Goal: Information Seeking & Learning: Learn about a topic

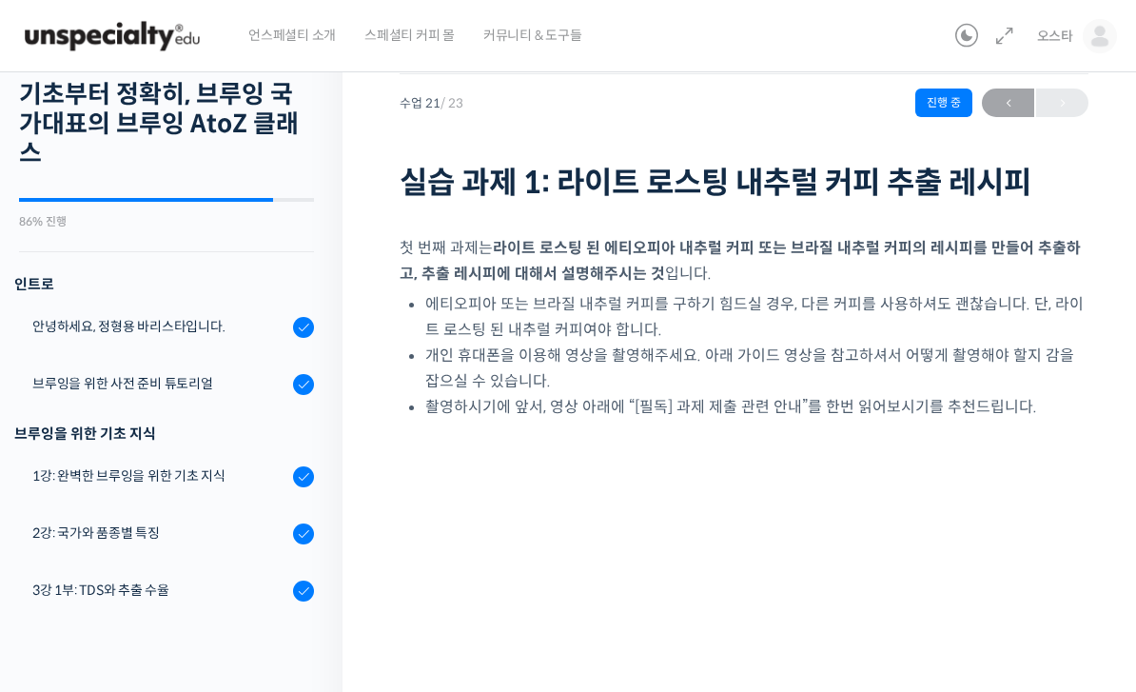
scroll to position [1140, 0]
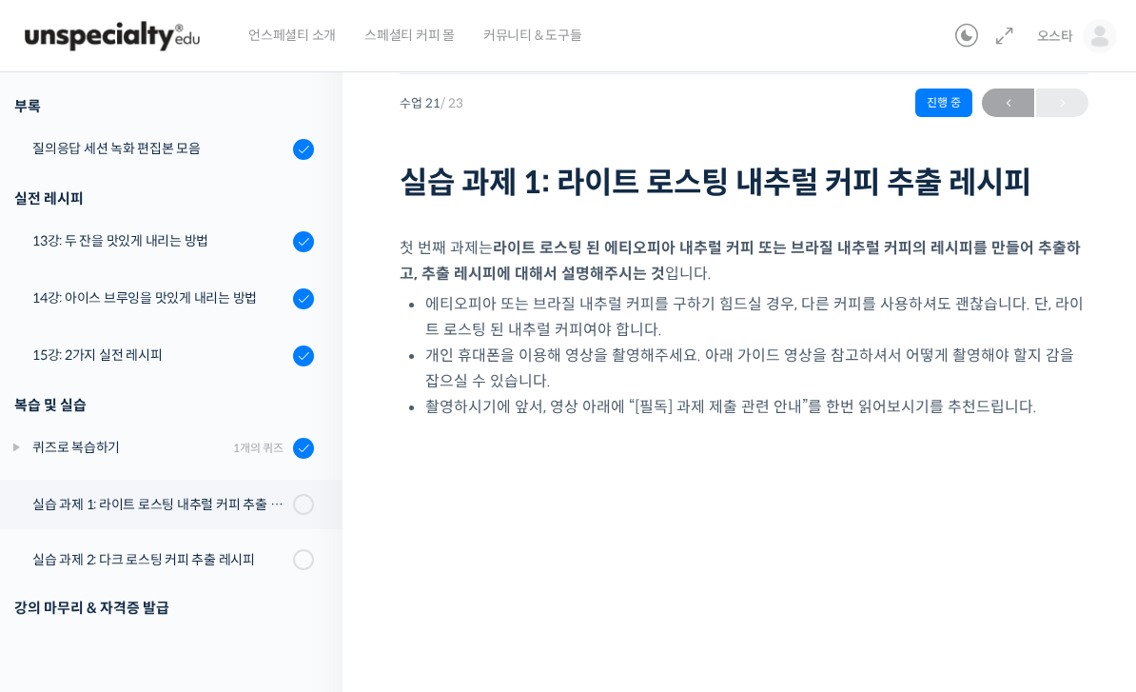
click at [282, 671] on link "강의를 마치며" at bounding box center [166, 649] width 352 height 49
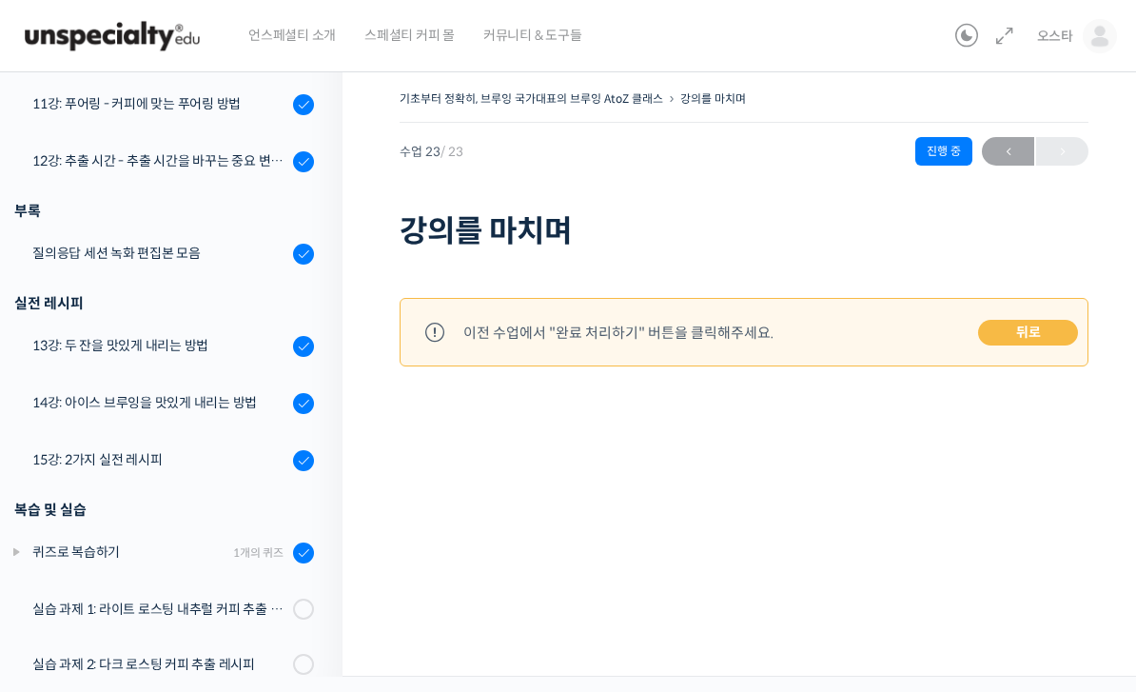
click at [114, 37] on img at bounding box center [112, 36] width 186 height 57
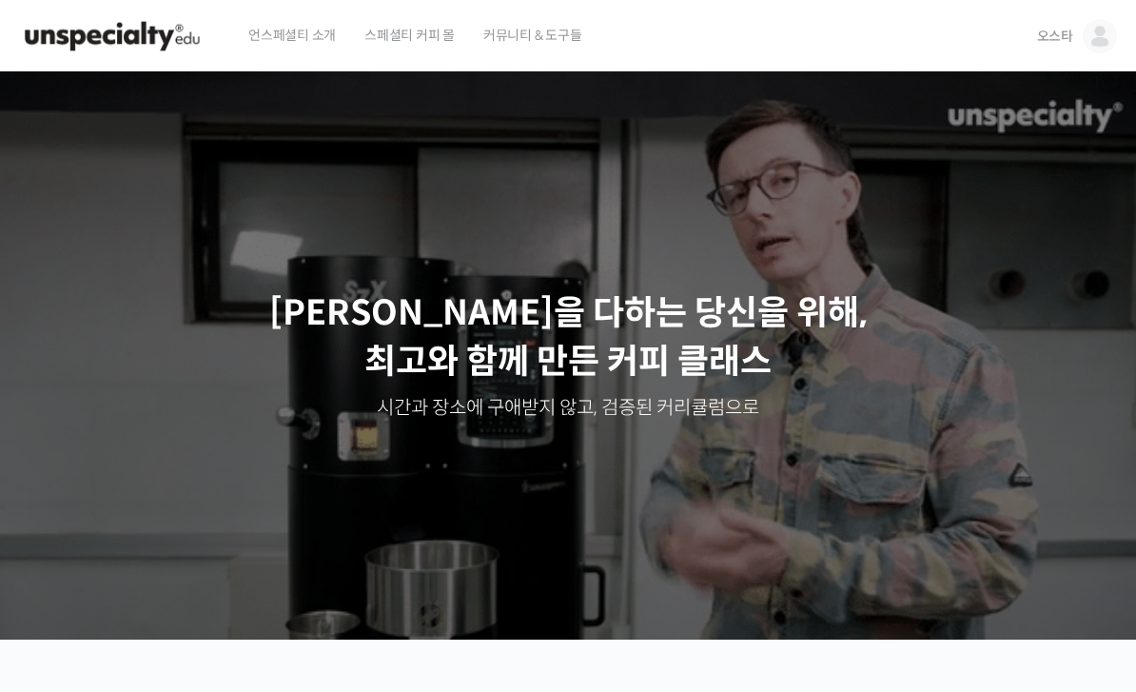
click at [1085, 44] on img at bounding box center [1099, 36] width 34 height 34
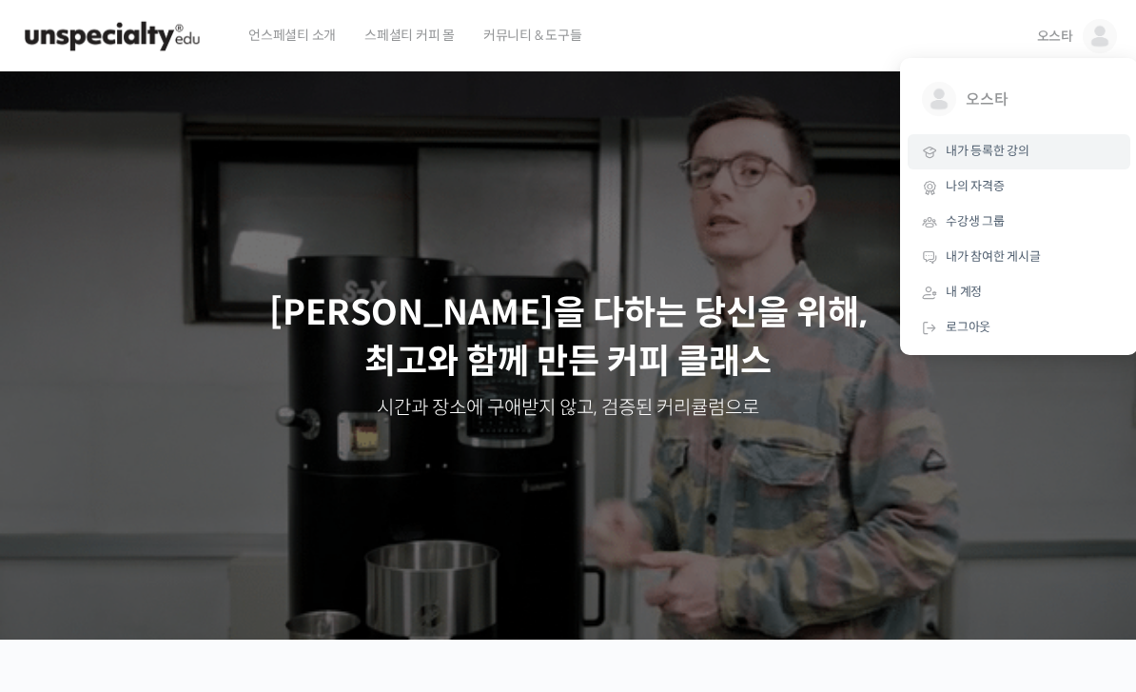
click at [996, 152] on span "내가 등록한 강의" at bounding box center [988, 151] width 84 height 16
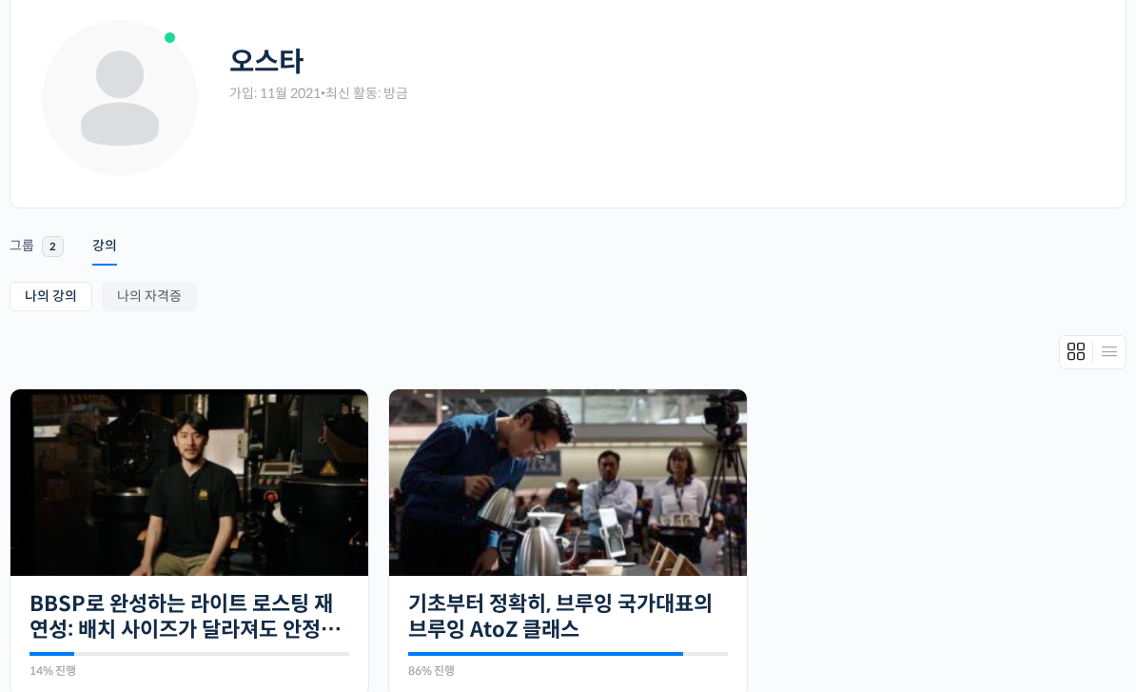
scroll to position [107, 0]
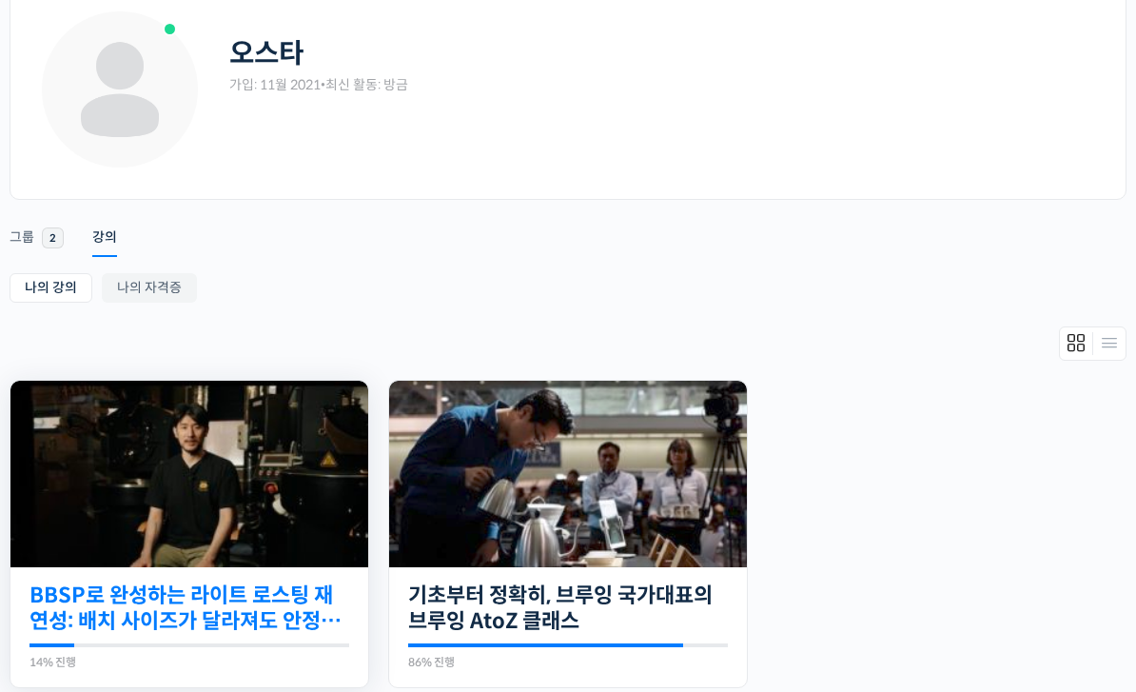
click at [214, 588] on link "BBSP로 완성하는 라이트 로스팅 재연성: 배치 사이즈가 달라져도 안정적인 말릭의 로스팅" at bounding box center [189, 609] width 320 height 52
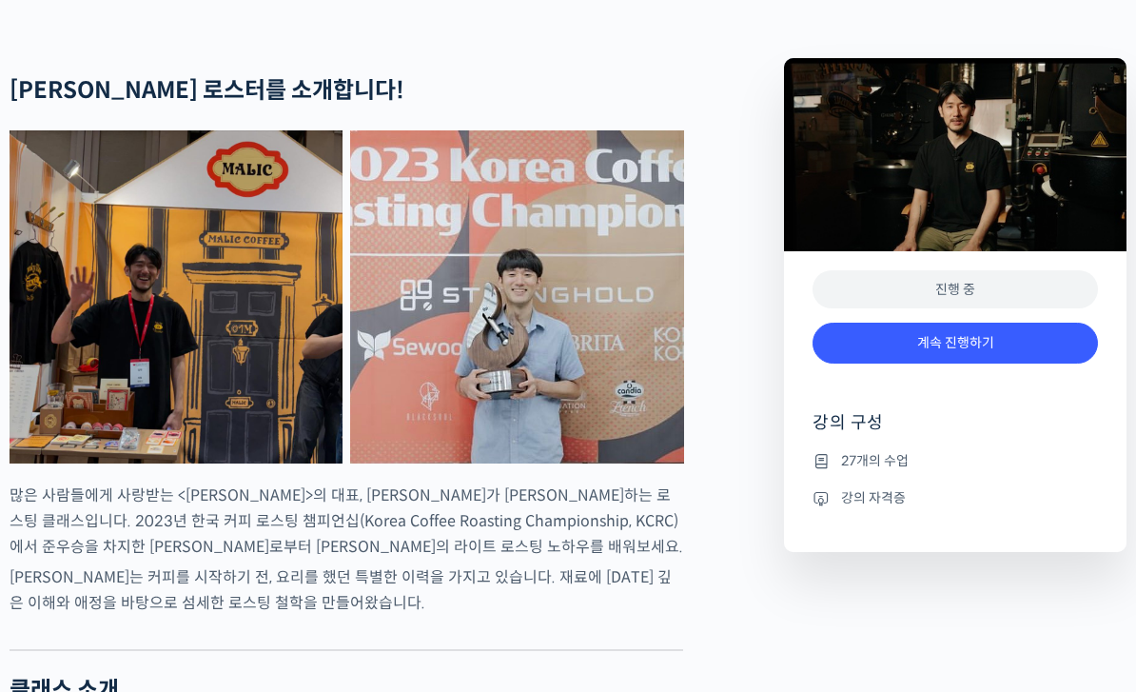
scroll to position [753, 0]
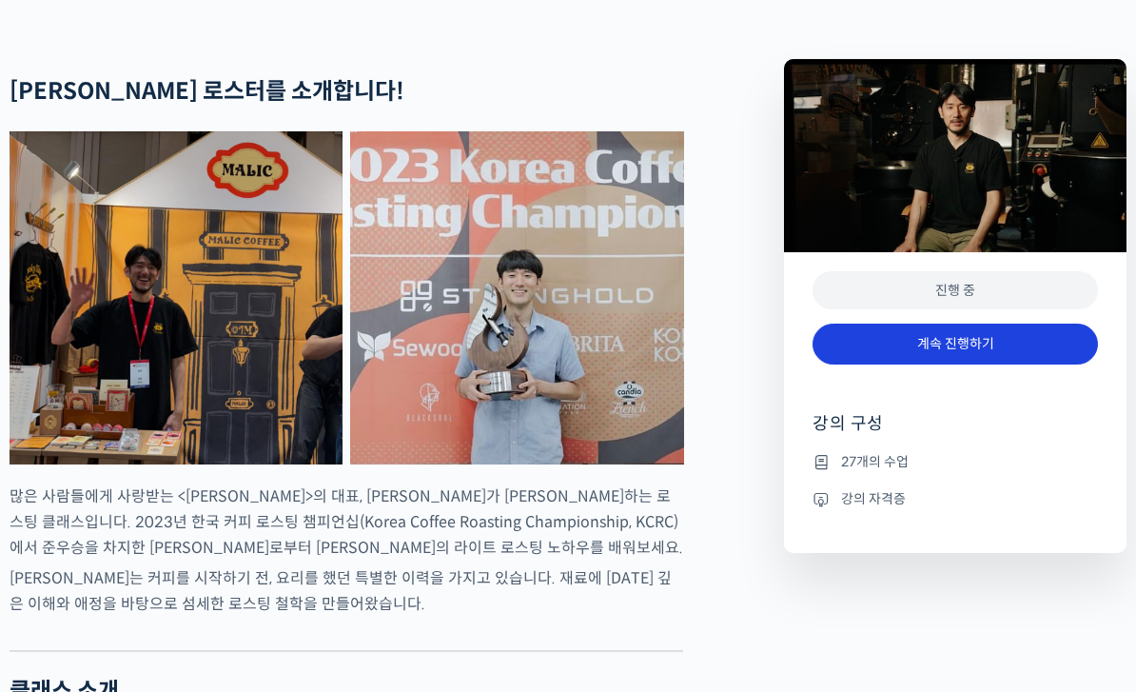
click at [998, 364] on link "계속 진행하기" at bounding box center [954, 343] width 285 height 41
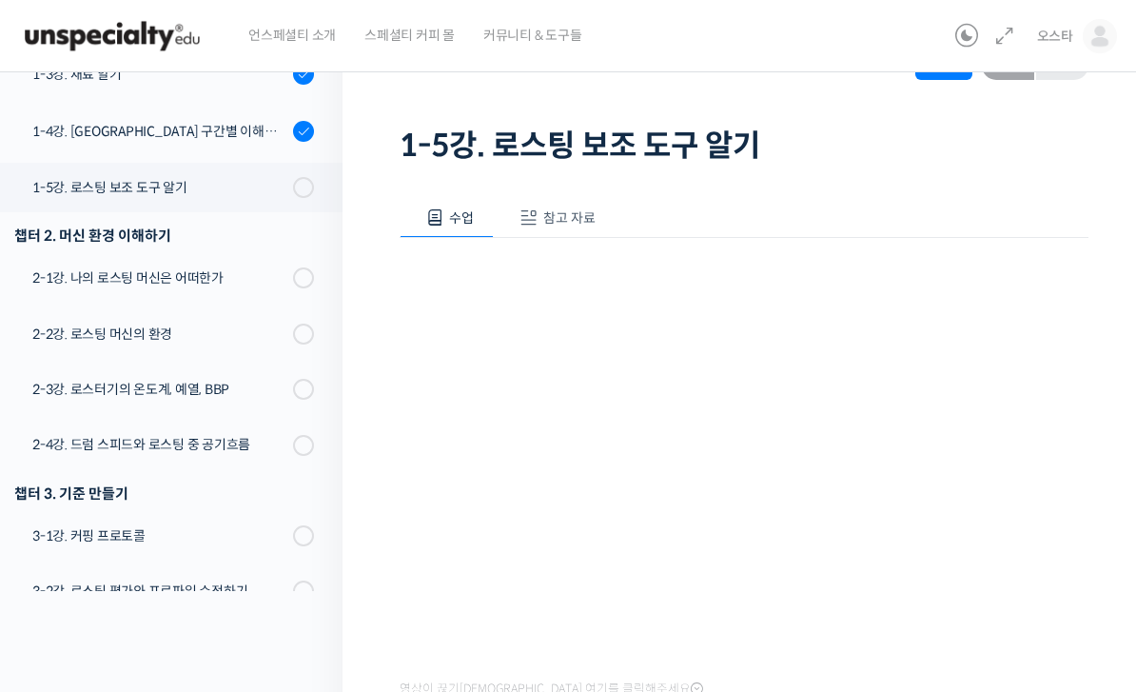
scroll to position [361, 0]
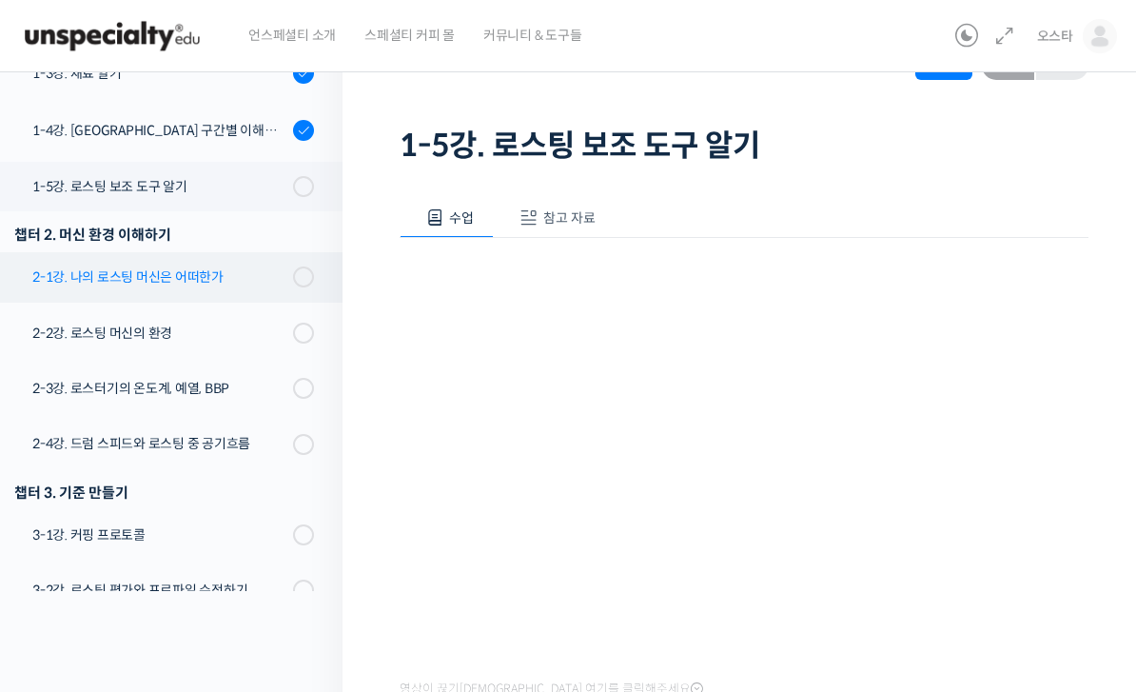
click at [206, 279] on div "2-1강. 나의 로스팅 머신은 어떠한가" at bounding box center [159, 276] width 255 height 21
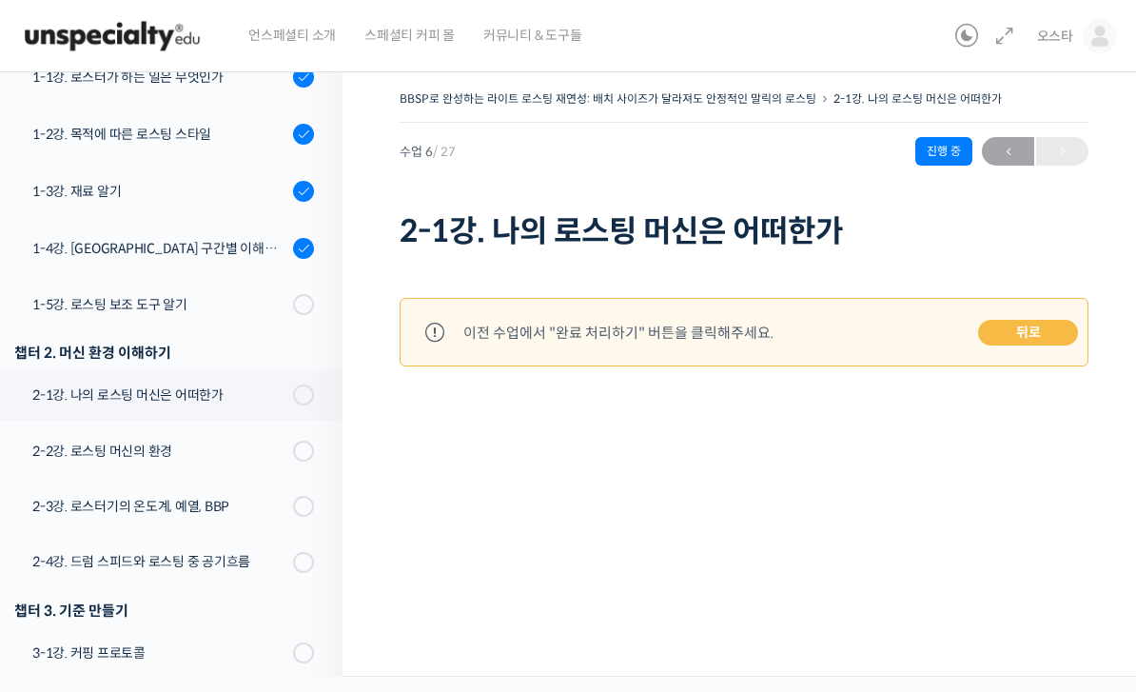
scroll to position [327, 0]
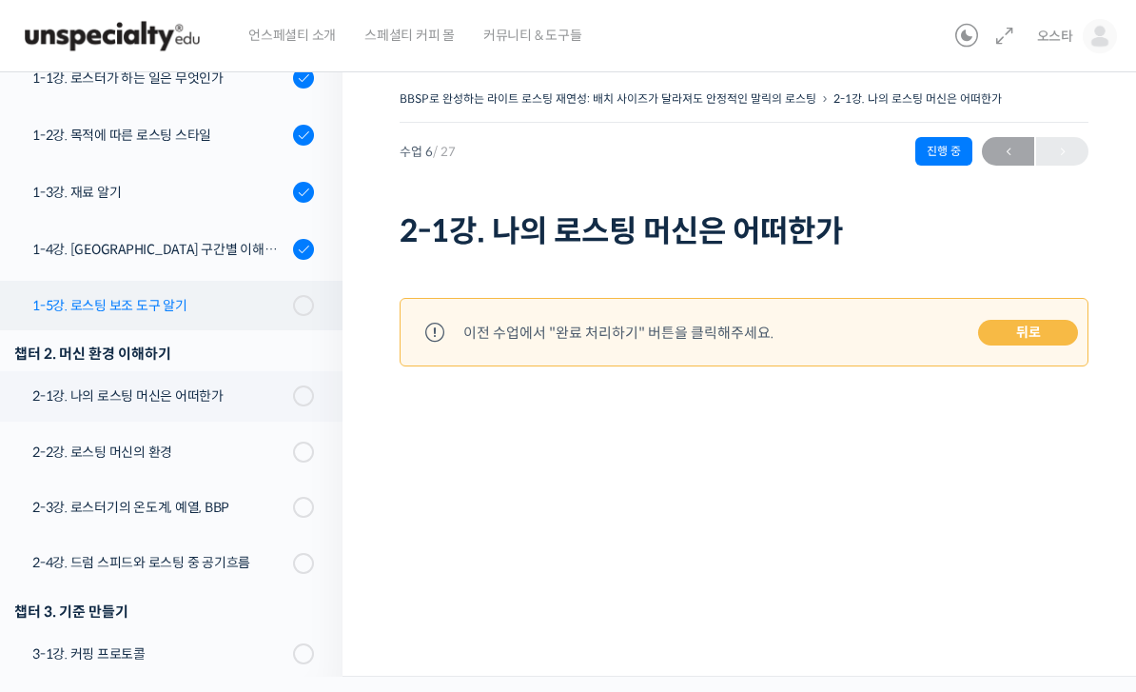
click at [245, 314] on div "1-5강. 로스팅 보조 도구 알기" at bounding box center [159, 305] width 255 height 21
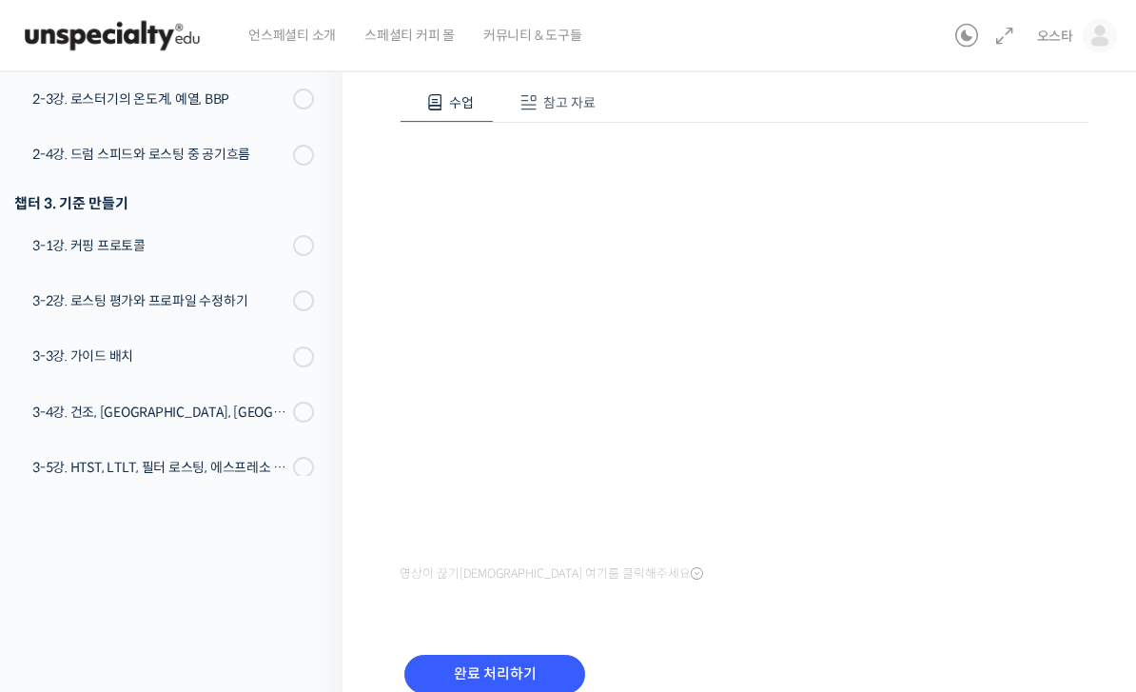
scroll to position [253, 0]
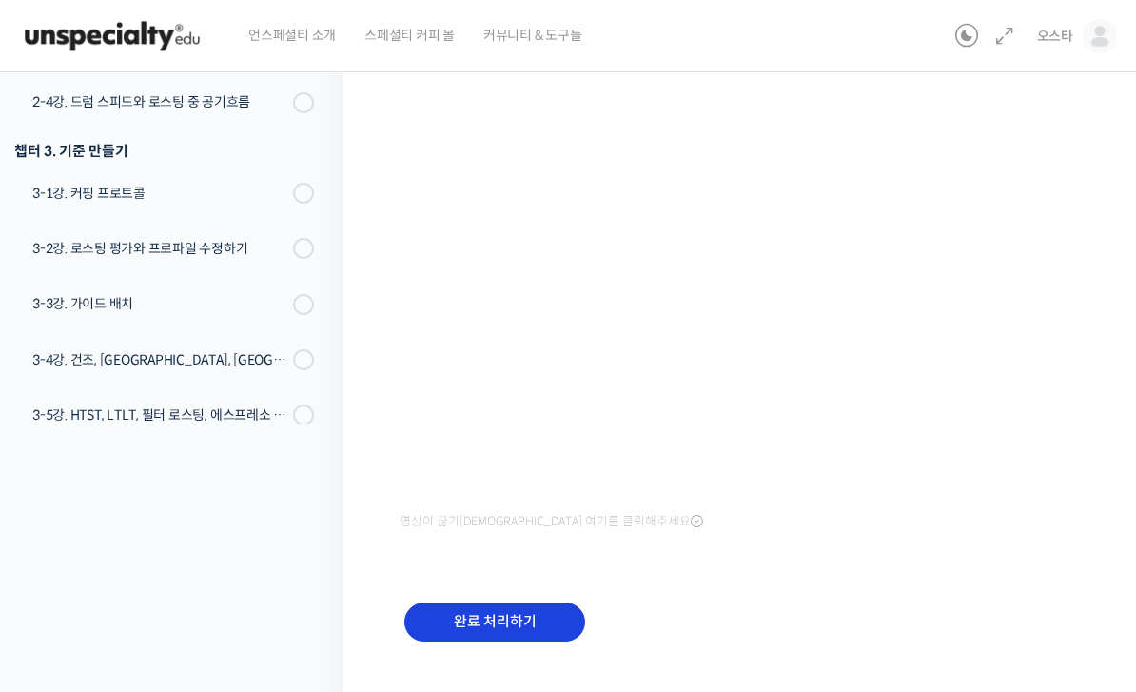
click at [522, 602] on input "완료 처리하기" at bounding box center [494, 621] width 181 height 39
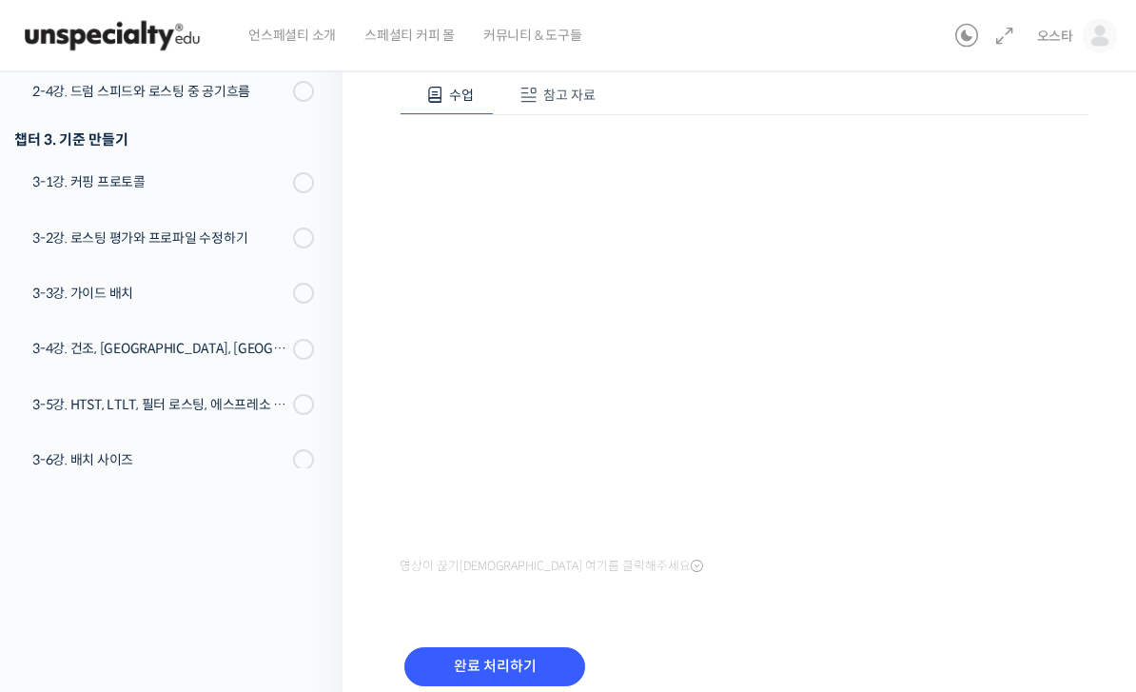
scroll to position [208, 0]
click at [513, 664] on input "완료 처리하기" at bounding box center [494, 666] width 181 height 39
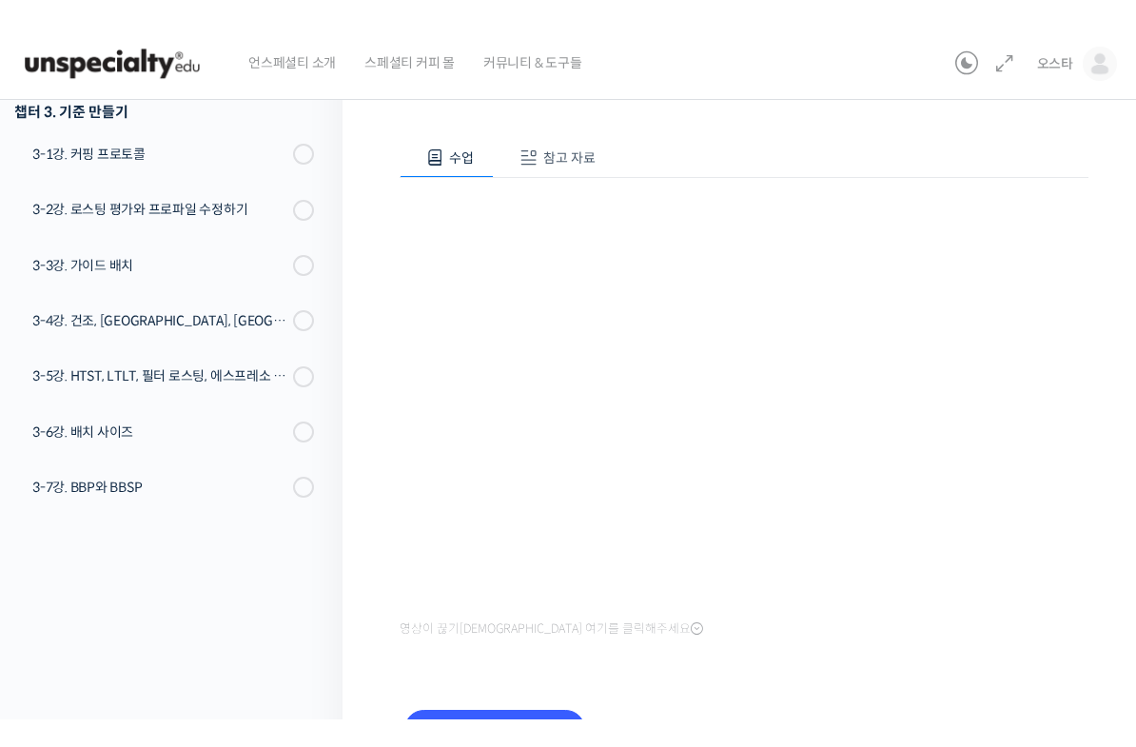
scroll to position [163, 0]
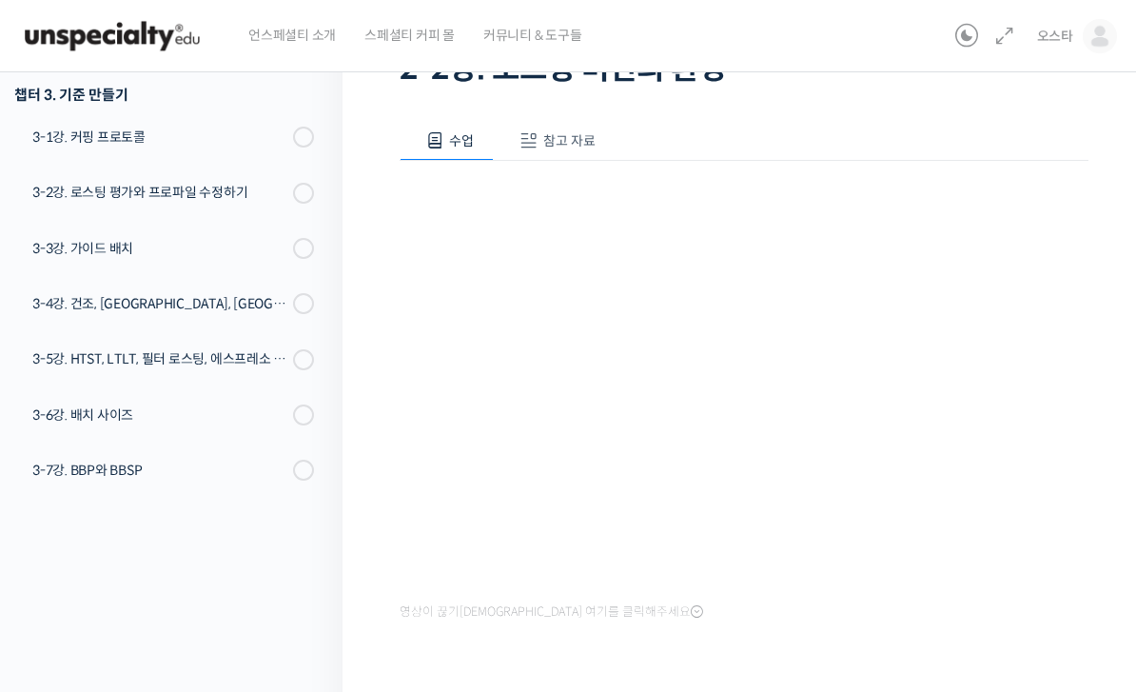
click at [440, 592] on div "영상이 끊기[DEMOGRAPHIC_DATA] 여기를 클릭해주세요" at bounding box center [744, 393] width 689 height 464
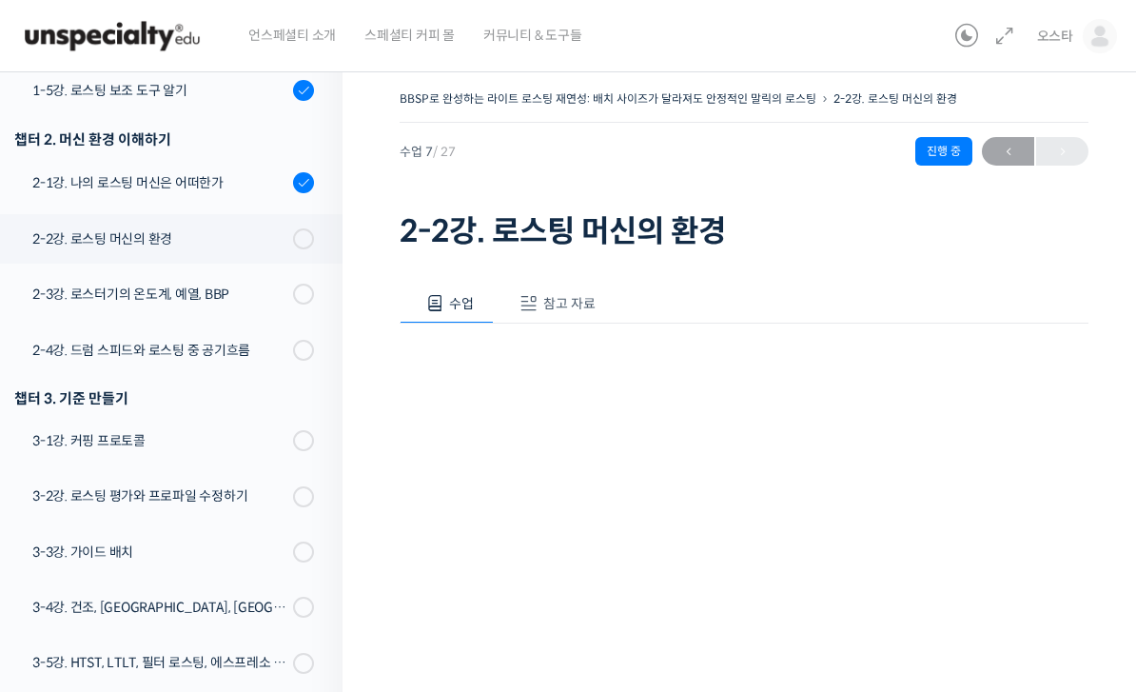
scroll to position [542, 0]
click at [207, 244] on div "2-2강. 로스팅 머신의 환경" at bounding box center [159, 239] width 255 height 21
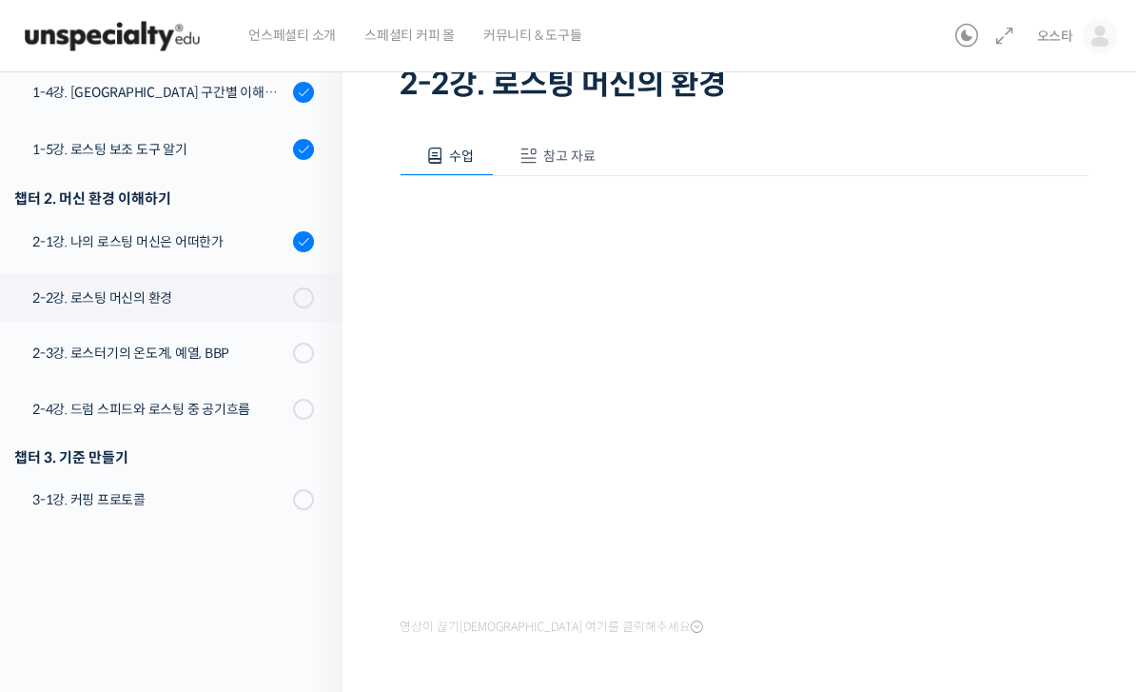
scroll to position [253, 0]
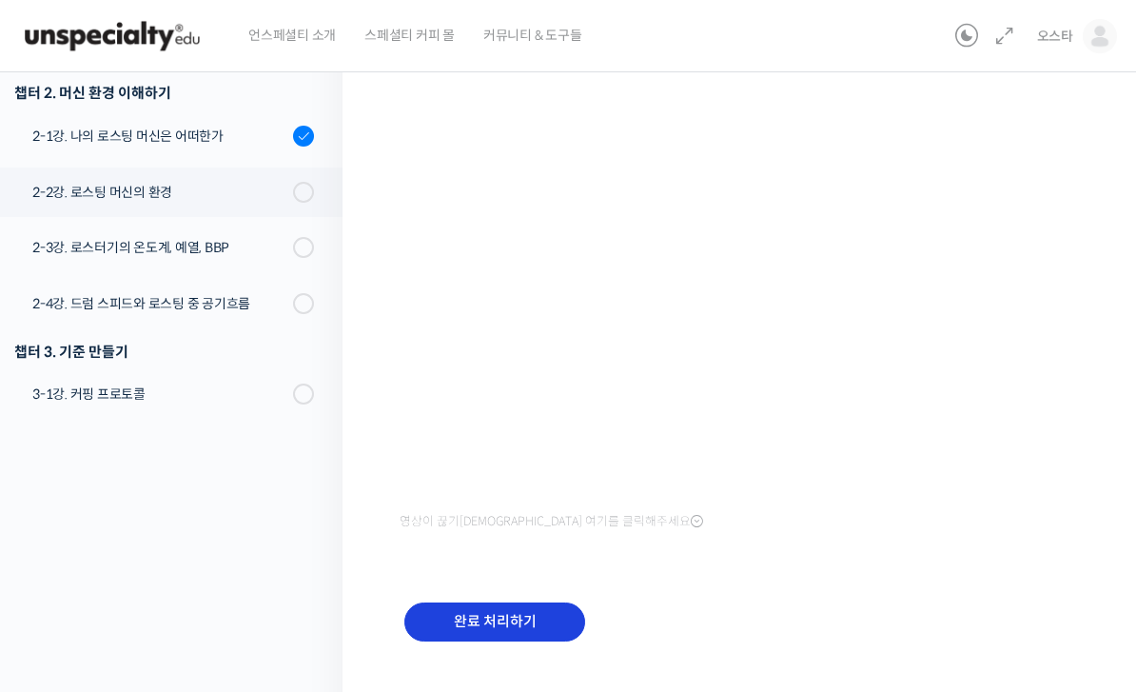
click at [535, 620] on input "완료 처리하기" at bounding box center [494, 621] width 181 height 39
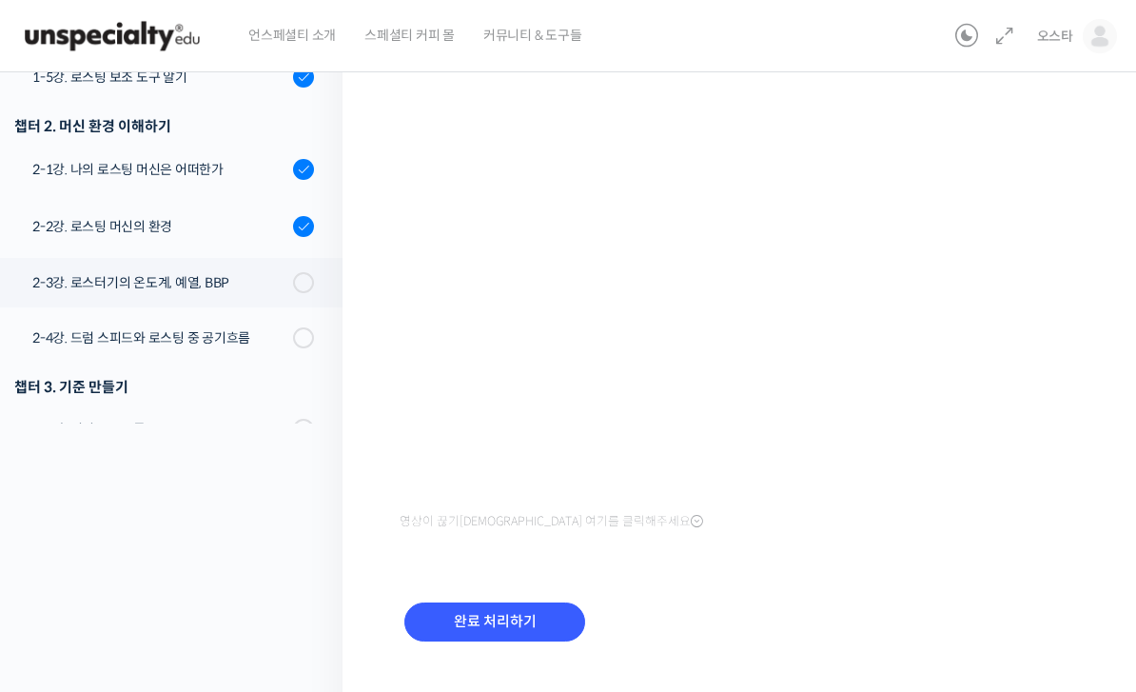
scroll to position [302, 0]
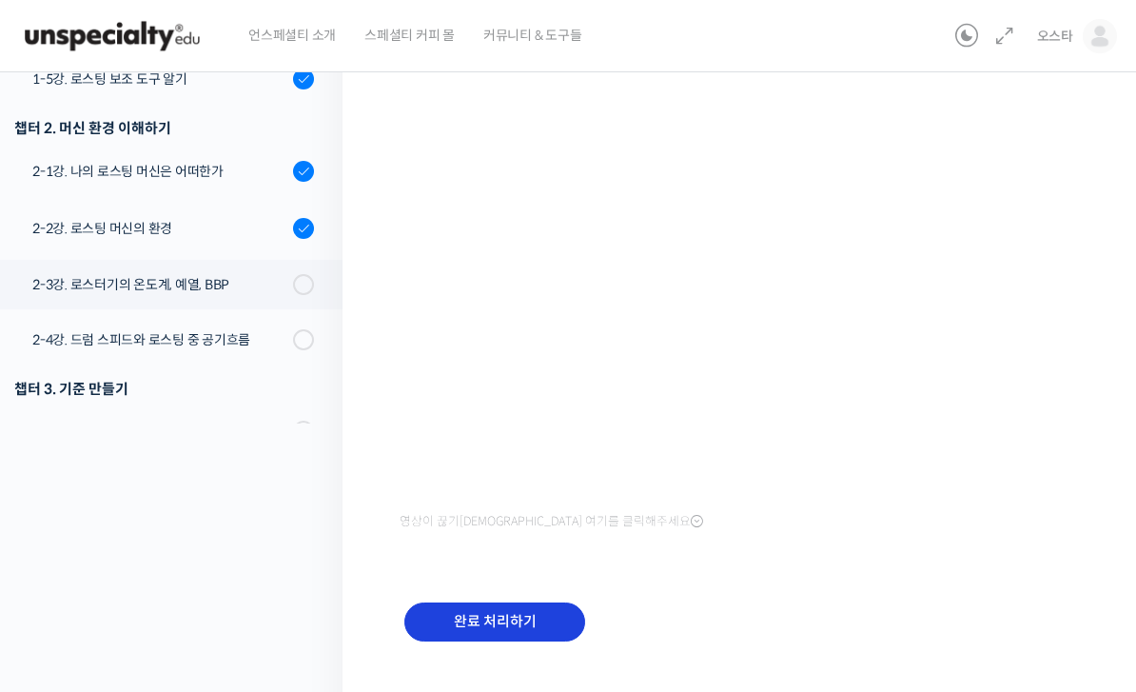
click at [457, 634] on input "완료 처리하기" at bounding box center [494, 621] width 181 height 39
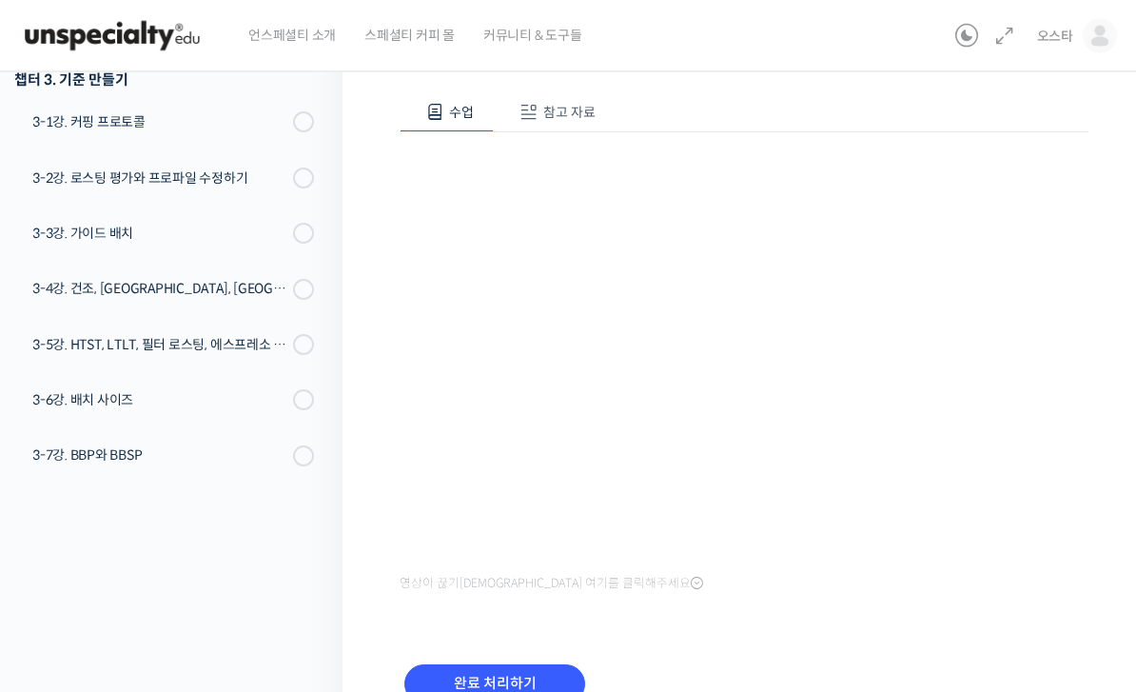
scroll to position [253, 0]
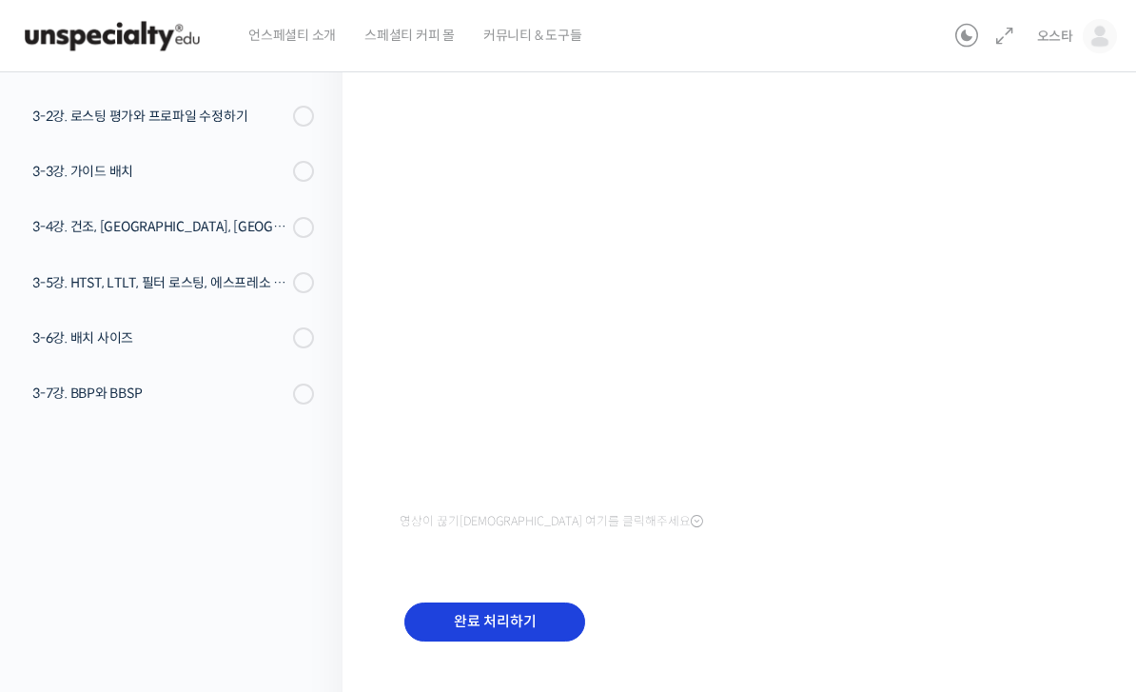
click at [532, 619] on input "완료 처리하기" at bounding box center [494, 621] width 181 height 39
